Goal: Information Seeking & Learning: Learn about a topic

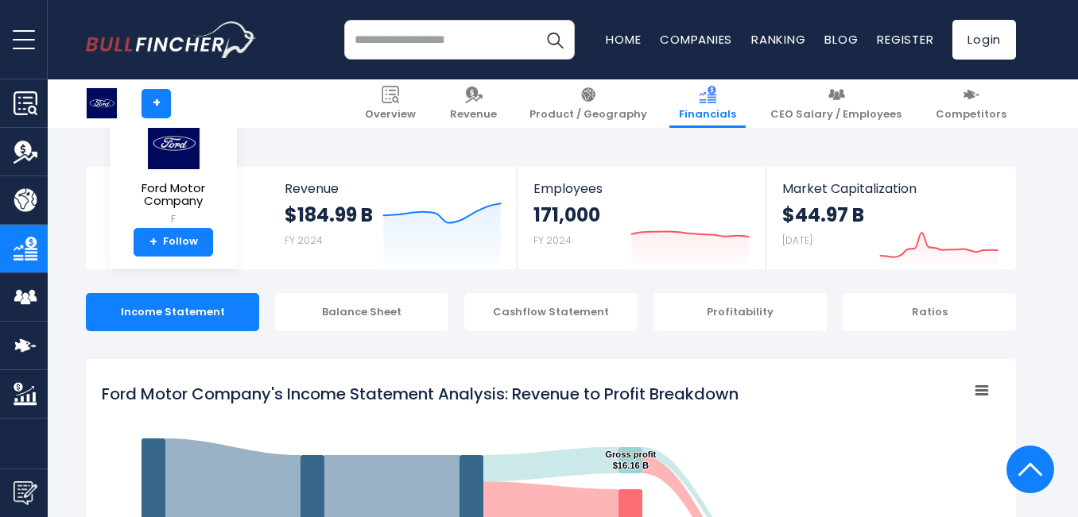
select select "****"
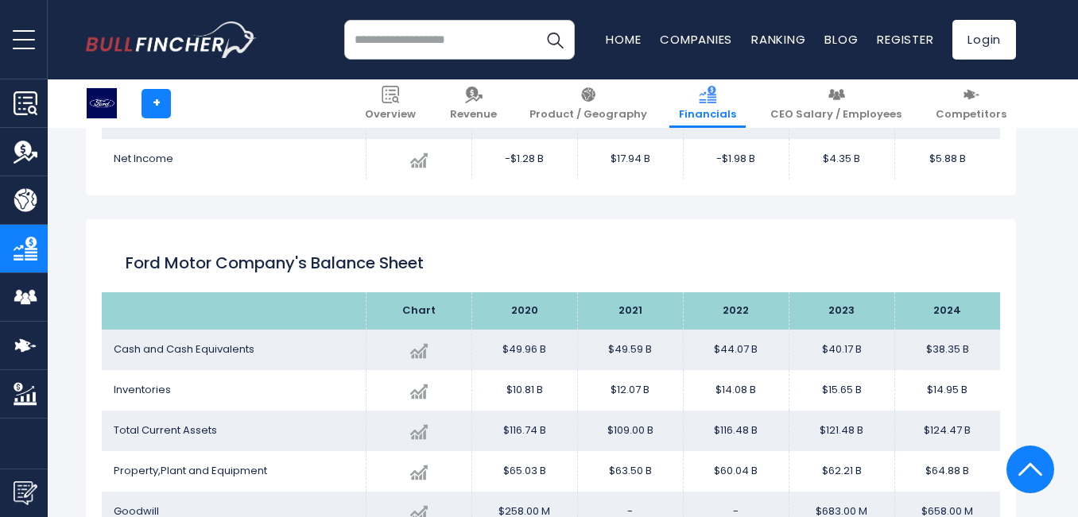
scroll to position [1920, 0]
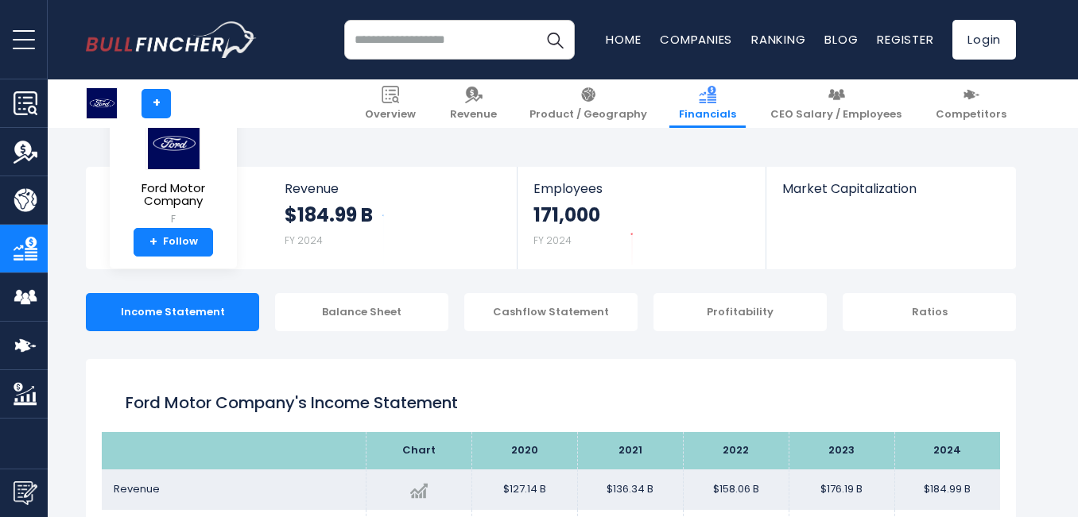
scroll to position [298, 0]
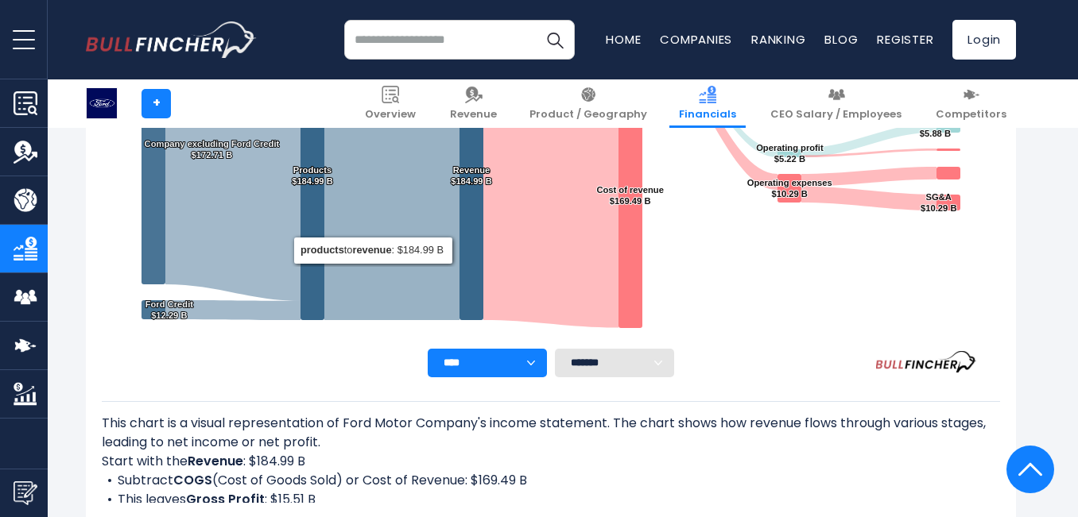
scroll to position [636, 0]
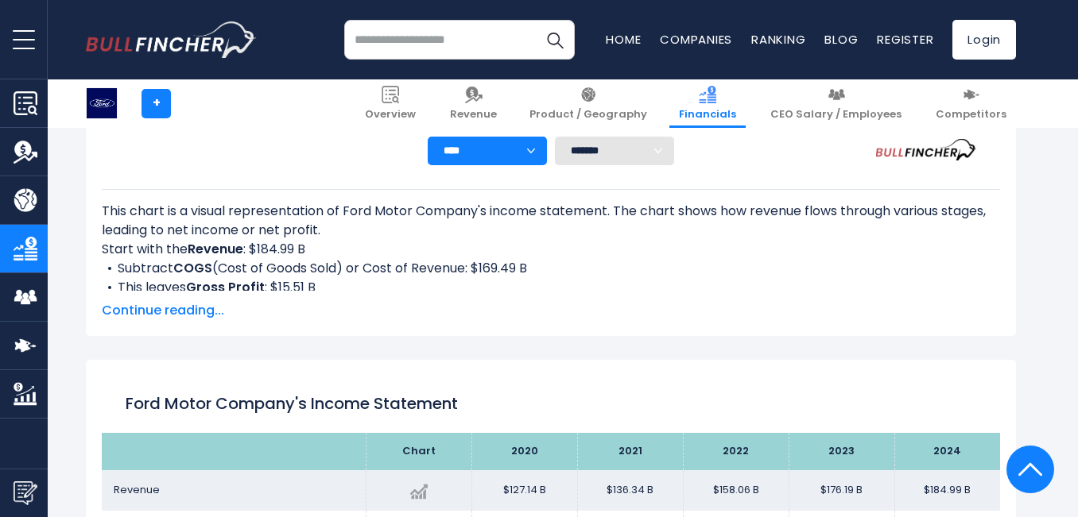
click at [167, 306] on span "Continue reading..." at bounding box center [551, 310] width 898 height 19
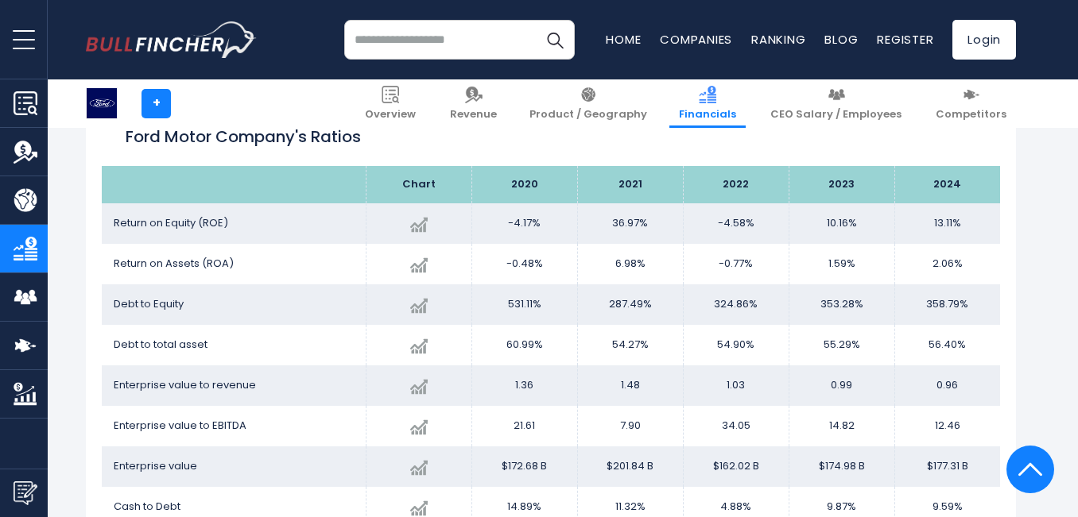
scroll to position [3074, 0]
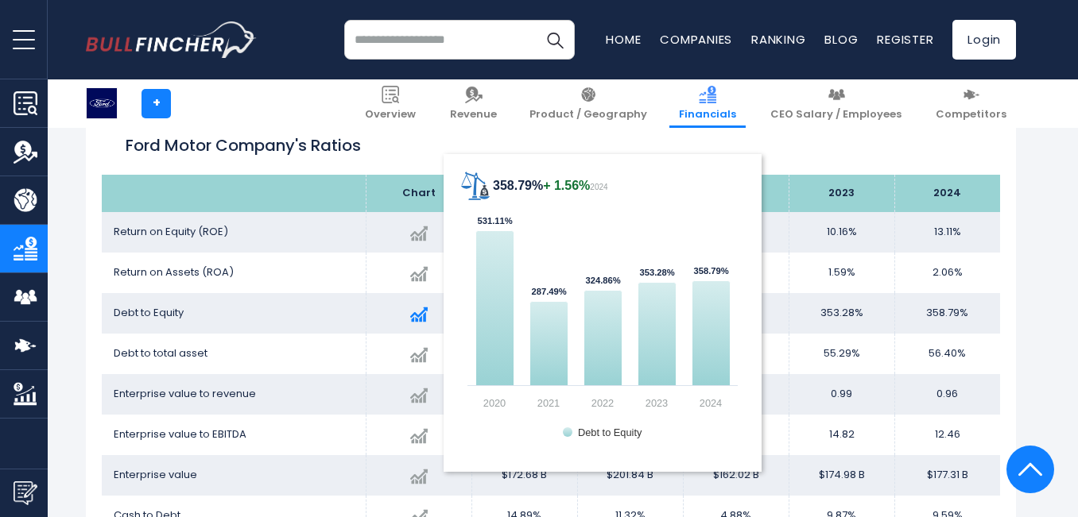
click at [420, 312] on img at bounding box center [418, 314] width 17 height 17
click at [413, 314] on img at bounding box center [418, 314] width 17 height 17
click at [712, 272] on text "358.79% ​ 358.79%" at bounding box center [710, 271] width 35 height 10
click at [712, 340] on icon "358.79% + 1.56% 2024" at bounding box center [711, 333] width 38 height 105
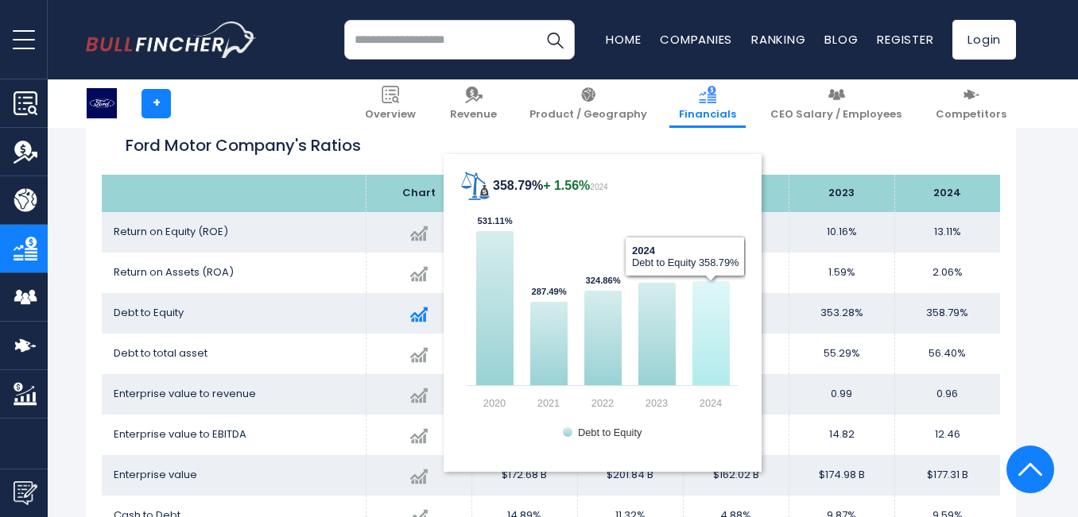
click at [712, 340] on icon "358.79% + 1.56% 2024" at bounding box center [711, 333] width 38 height 105
click at [599, 429] on text "Debt to Equity" at bounding box center [610, 433] width 64 height 12
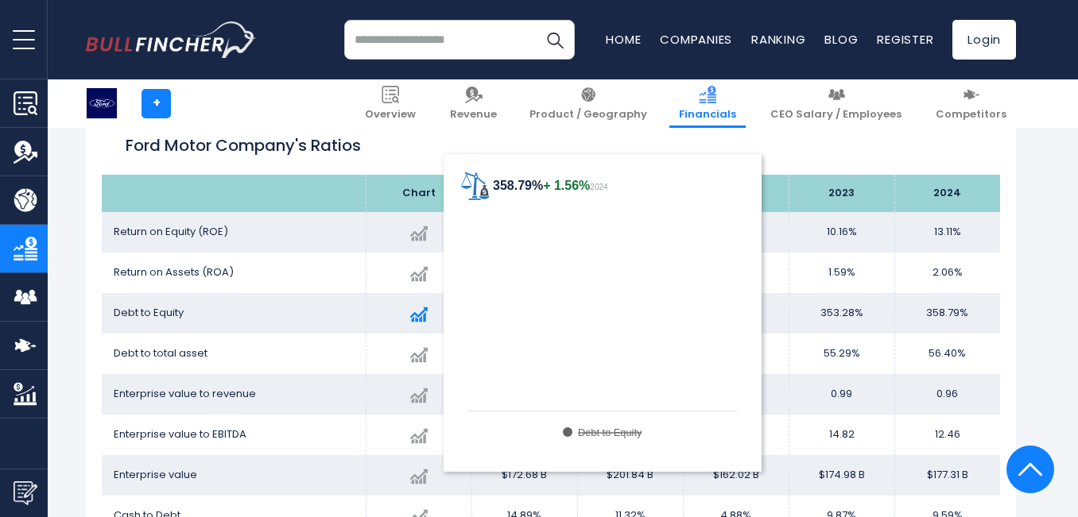
click at [611, 428] on text "Debt to Equity" at bounding box center [610, 433] width 64 height 12
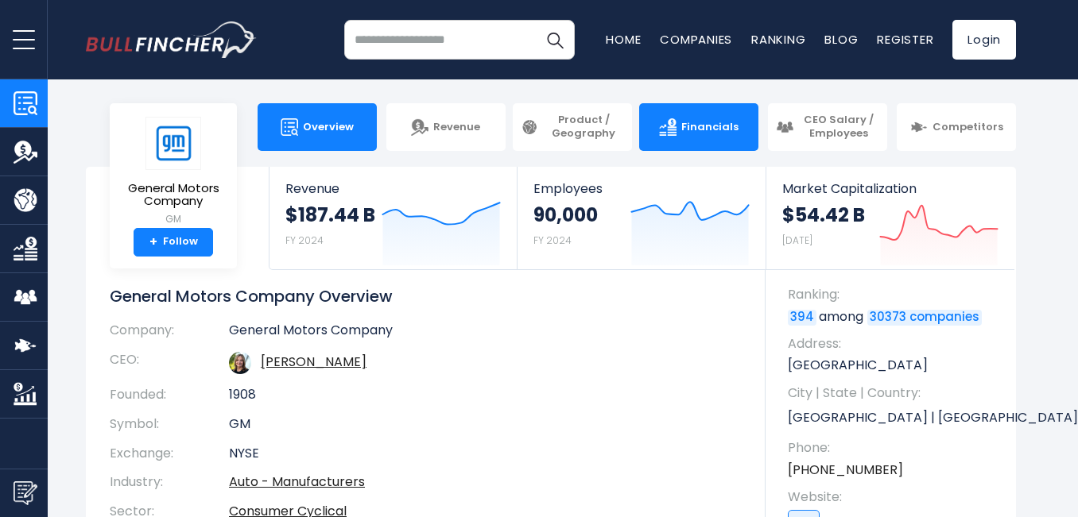
click at [667, 115] on link "Financials" at bounding box center [698, 127] width 119 height 48
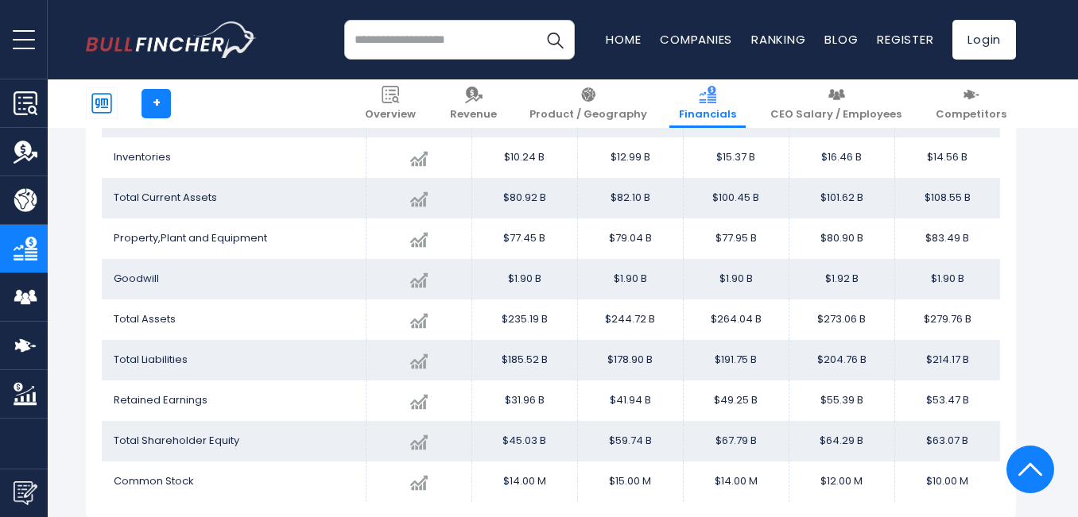
scroll to position [1695, 0]
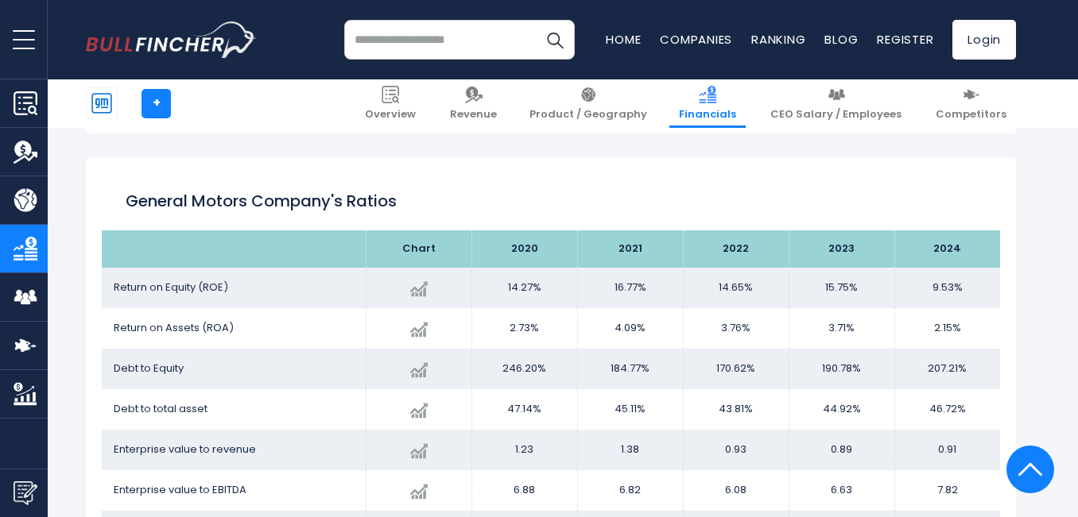
scroll to position [2649, 0]
